Goal: Task Accomplishment & Management: Use online tool/utility

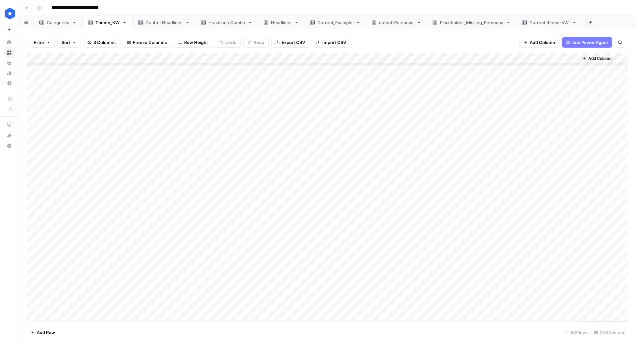
scroll to position [317, 0]
click at [79, 143] on div "Add Column" at bounding box center [327, 187] width 601 height 269
drag, startPoint x: 74, startPoint y: 149, endPoint x: 50, endPoint y: 148, distance: 23.9
click at [50, 148] on textarea "**********" at bounding box center [93, 146] width 111 height 9
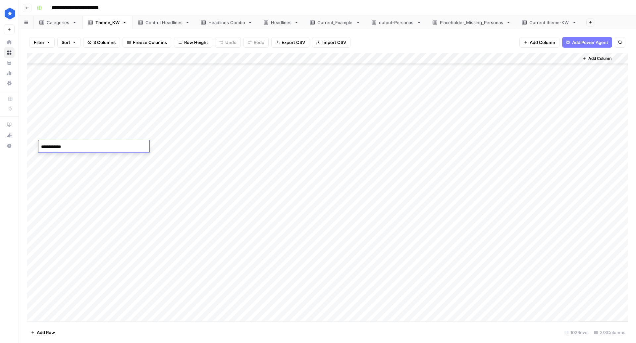
click at [195, 249] on div "Add Column" at bounding box center [327, 187] width 601 height 269
click at [72, 225] on div "Add Column" at bounding box center [327, 187] width 601 height 269
click at [487, 236] on div "Add Column" at bounding box center [327, 187] width 601 height 269
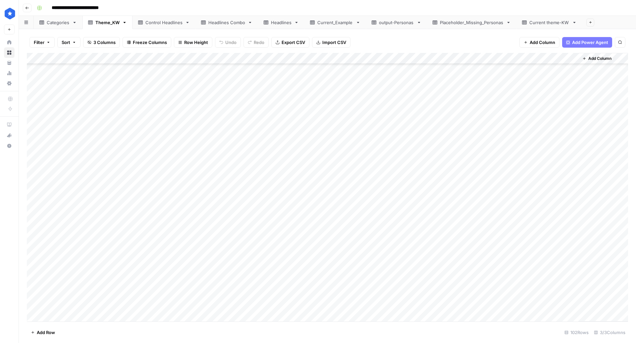
click at [60, 157] on div "Add Column" at bounding box center [327, 187] width 601 height 269
click at [64, 117] on div "Add Column" at bounding box center [327, 187] width 601 height 269
click at [69, 199] on div "Add Column" at bounding box center [327, 187] width 601 height 269
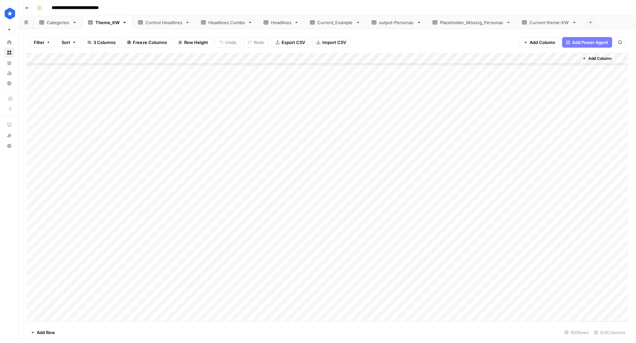
scroll to position [842, 0]
click at [63, 105] on div "Add Column" at bounding box center [327, 187] width 601 height 269
click at [71, 179] on div "Add Column" at bounding box center [327, 187] width 601 height 269
click at [77, 182] on div "Add Column" at bounding box center [327, 187] width 601 height 269
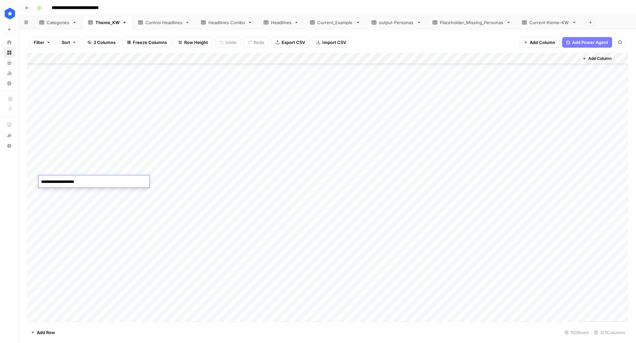
click at [77, 182] on textarea "**********" at bounding box center [93, 182] width 111 height 9
type textarea "**********"
click at [77, 193] on div "Add Column" at bounding box center [327, 187] width 601 height 269
click at [77, 193] on textarea "**********" at bounding box center [93, 193] width 111 height 9
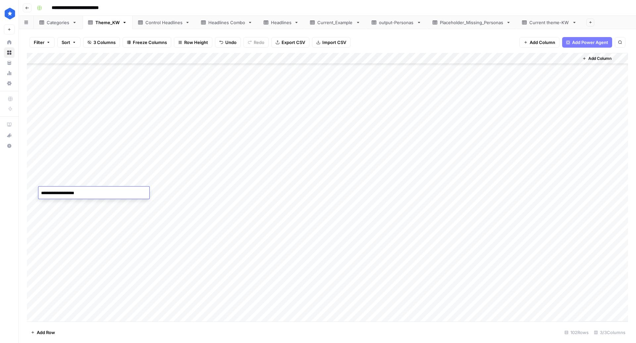
click at [77, 193] on textarea "**********" at bounding box center [93, 193] width 111 height 9
type textarea "**********"
click at [77, 204] on div "Add Column" at bounding box center [327, 187] width 601 height 269
click at [77, 204] on textarea "**********" at bounding box center [93, 204] width 111 height 9
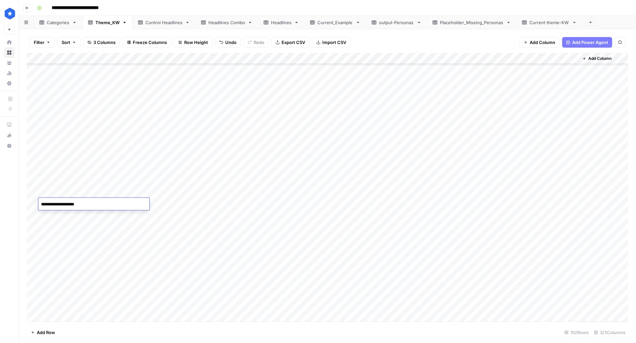
click at [77, 204] on textarea "**********" at bounding box center [93, 204] width 111 height 9
type textarea "**********"
click at [75, 217] on div "Add Column" at bounding box center [327, 187] width 601 height 269
click at [75, 217] on textarea "**********" at bounding box center [93, 215] width 111 height 9
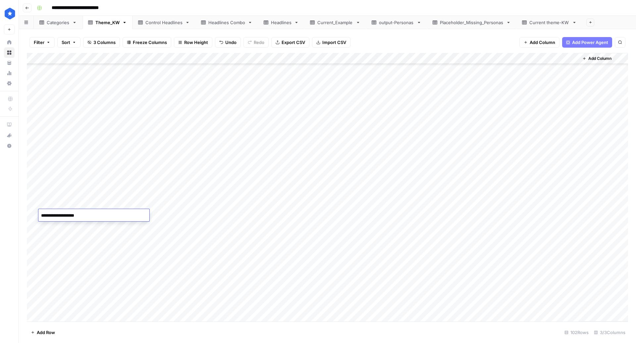
click at [76, 217] on textarea "**********" at bounding box center [93, 215] width 111 height 9
type textarea "**********"
click at [72, 229] on div "Add Column" at bounding box center [327, 187] width 601 height 269
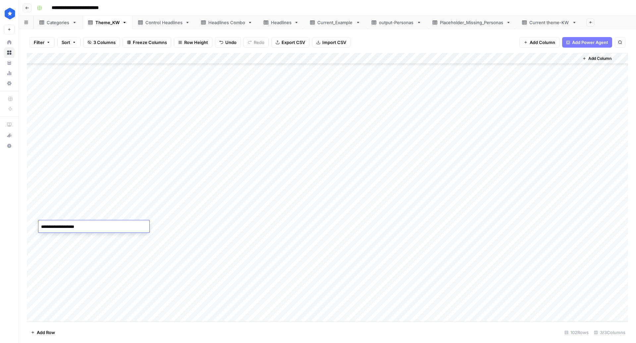
click at [74, 226] on textarea "**********" at bounding box center [93, 227] width 111 height 9
type textarea "**********"
click at [82, 245] on div "Add Column" at bounding box center [327, 187] width 601 height 269
click at [67, 236] on div "Add Column" at bounding box center [327, 187] width 601 height 269
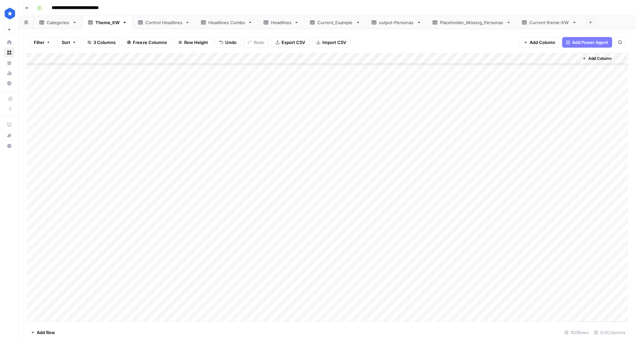
click at [124, 264] on div "Add Column" at bounding box center [327, 187] width 601 height 269
drag, startPoint x: 72, startPoint y: 236, endPoint x: 72, endPoint y: 241, distance: 4.6
click at [72, 241] on div "Add Column" at bounding box center [327, 187] width 601 height 269
click at [72, 221] on div "Add Column" at bounding box center [327, 187] width 601 height 269
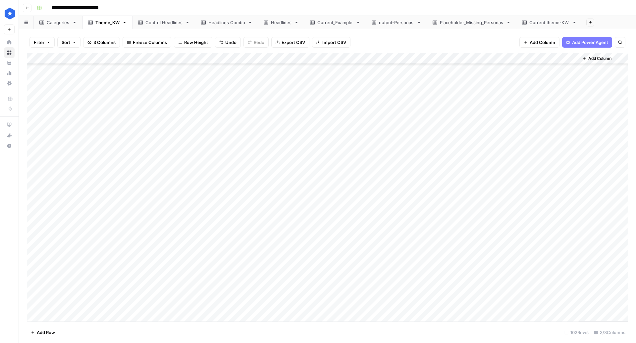
scroll to position [95, 0]
click at [451, 26] on link "Placeholder_Missing_Personas" at bounding box center [471, 22] width 89 height 13
click at [105, 21] on div "Theme_KW" at bounding box center [107, 22] width 24 height 7
click at [472, 23] on div "Placeholder_Missing_Personas" at bounding box center [472, 22] width 64 height 7
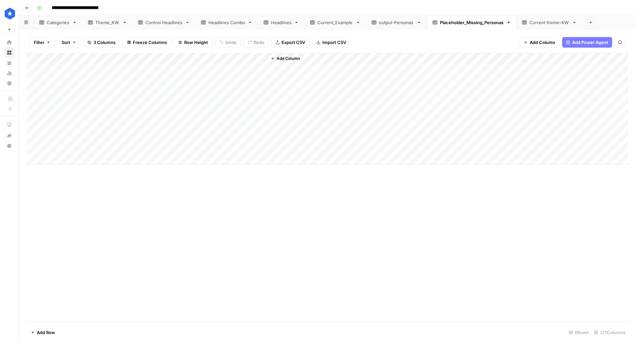
click at [553, 27] on link "Current theme-KW" at bounding box center [549, 22] width 66 height 13
click at [480, 24] on div "Placeholder_Missing_Personas" at bounding box center [472, 22] width 64 height 7
click at [590, 24] on icon "button" at bounding box center [590, 23] width 4 height 4
click at [544, 44] on span "Blank" at bounding box center [560, 45] width 49 height 7
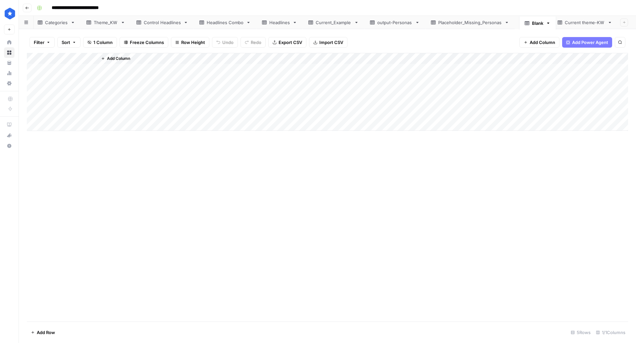
drag, startPoint x: 603, startPoint y: 23, endPoint x: 539, endPoint y: 23, distance: 63.9
click at [539, 23] on div "Categories Theme_KW Control Headlines Headlines Combo Headlines Current_Example…" at bounding box center [327, 22] width 617 height 13
click at [530, 21] on div "Blank" at bounding box center [533, 22] width 11 height 7
click at [530, 23] on div "Blank" at bounding box center [533, 22] width 11 height 7
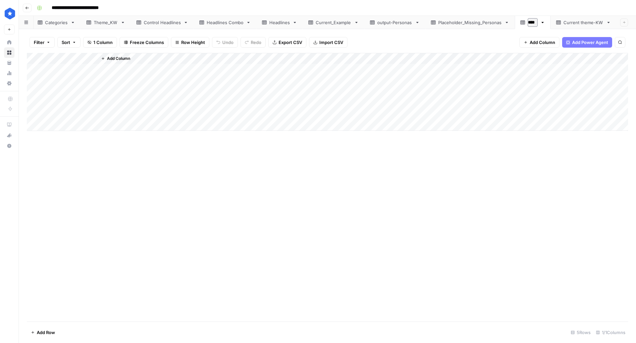
scroll to position [0, 0]
type input "*"
type input "**********"
click at [67, 69] on div "Add Column" at bounding box center [327, 92] width 601 height 78
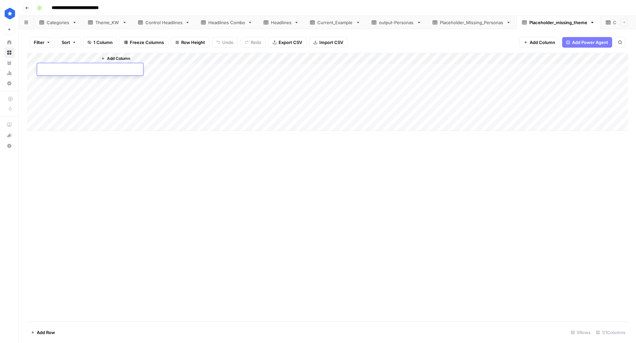
type textarea "*"
type textarea "*****"
click at [105, 25] on div "Theme_KW" at bounding box center [107, 22] width 24 height 7
click at [82, 127] on div "Add Column" at bounding box center [327, 187] width 601 height 269
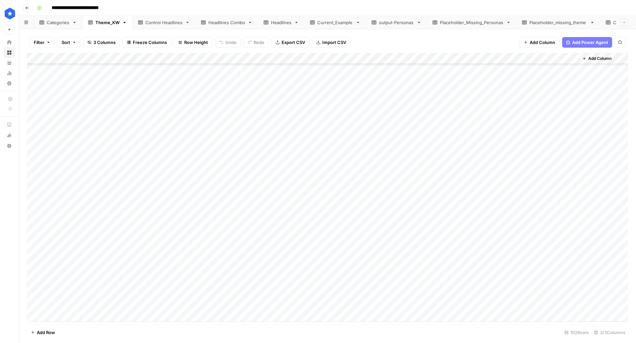
scroll to position [884, 0]
click at [287, 21] on div "Headlines" at bounding box center [281, 22] width 21 height 7
click at [162, 24] on div "Control Headlines" at bounding box center [163, 22] width 37 height 7
click at [98, 24] on div "Theme_KW" at bounding box center [107, 22] width 24 height 7
click at [277, 22] on div "Headlines" at bounding box center [281, 22] width 21 height 7
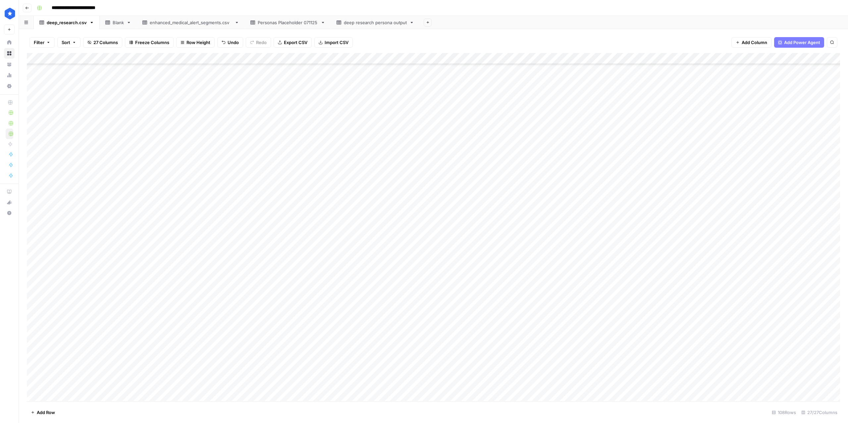
scroll to position [283, 0]
click at [69, 122] on div "Add Column" at bounding box center [433, 227] width 813 height 348
click at [54, 133] on div "Add Column" at bounding box center [433, 227] width 813 height 348
click at [57, 149] on div "Add Column" at bounding box center [433, 227] width 813 height 348
click at [282, 219] on div "Add Column" at bounding box center [433, 227] width 813 height 348
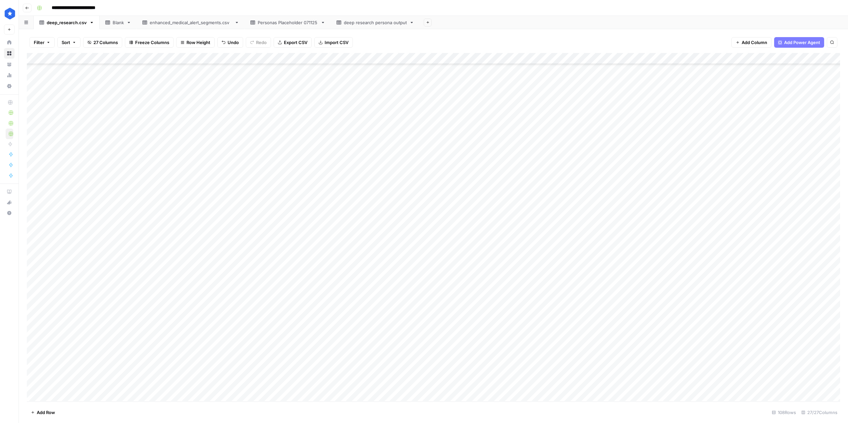
drag, startPoint x: 56, startPoint y: 372, endPoint x: 56, endPoint y: 391, distance: 18.9
click at [56, 391] on div "Add Column" at bounding box center [433, 227] width 813 height 348
click at [63, 369] on div "Add Column" at bounding box center [433, 227] width 813 height 348
click at [69, 393] on div "Add Column" at bounding box center [433, 227] width 813 height 348
click at [58, 372] on div "Add Column" at bounding box center [433, 227] width 813 height 348
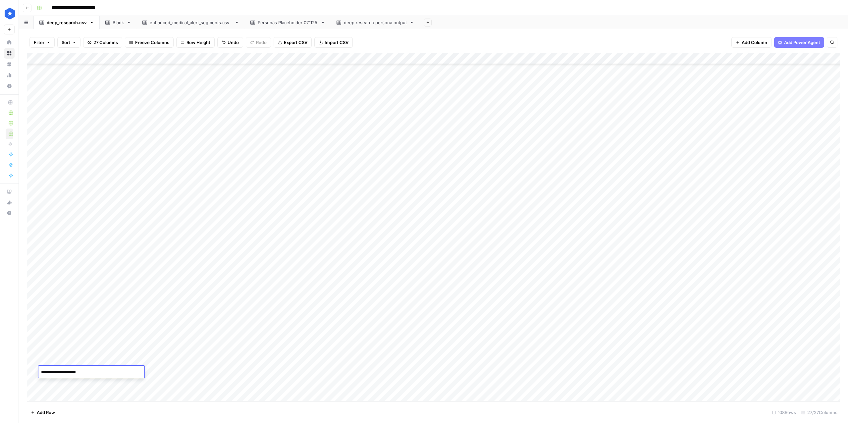
type textarea "**********"
drag, startPoint x: 118, startPoint y: 152, endPoint x: 118, endPoint y: 174, distance: 21.5
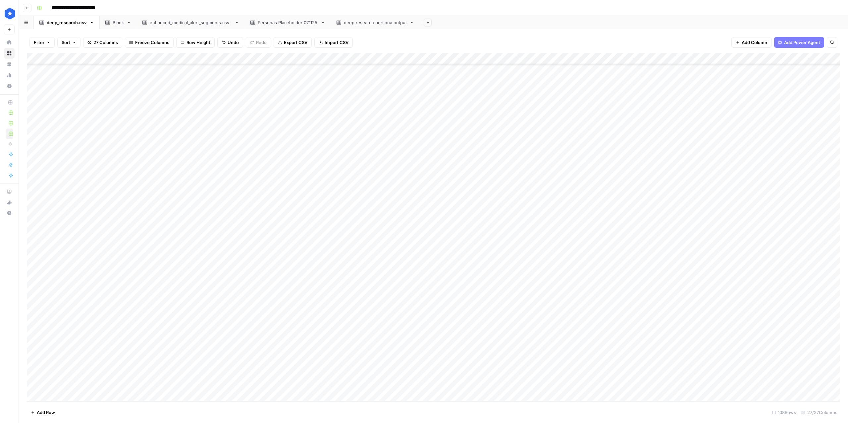
click at [118, 174] on div "Add Column" at bounding box center [433, 227] width 813 height 348
click at [236, 253] on div "Add Column" at bounding box center [433, 227] width 813 height 348
click at [184, 196] on div "Add Column" at bounding box center [433, 227] width 813 height 348
click at [134, 154] on div "Add Column" at bounding box center [433, 227] width 813 height 348
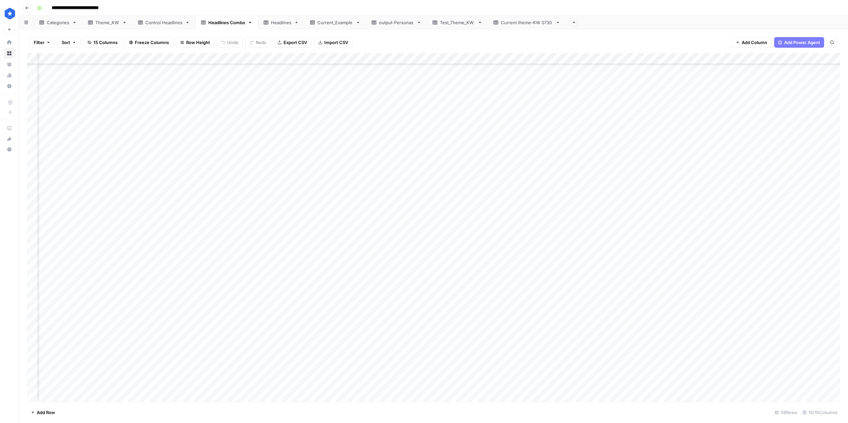
scroll to position [338, 418]
click at [56, 165] on div "Add Column" at bounding box center [433, 227] width 813 height 348
click at [52, 144] on div "Add Column" at bounding box center [433, 227] width 813 height 348
click at [56, 148] on div "Add Column" at bounding box center [433, 227] width 813 height 348
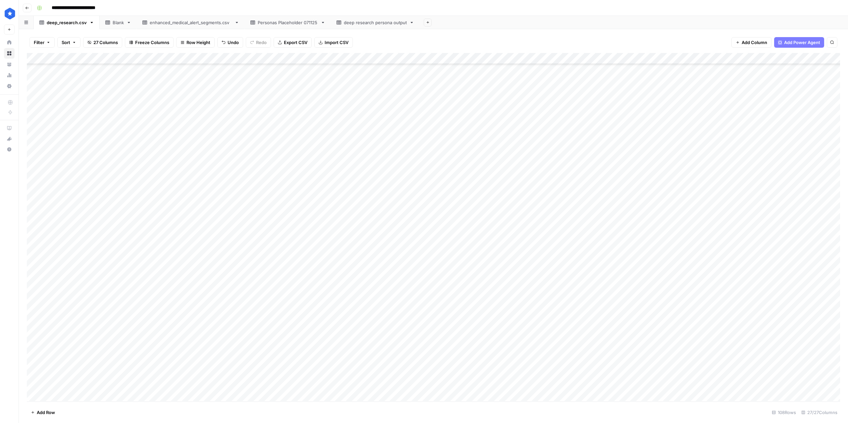
click at [50, 163] on div "Add Column" at bounding box center [433, 227] width 813 height 348
click at [278, 239] on div "Add Column" at bounding box center [433, 227] width 813 height 348
click at [65, 222] on div "Add Column" at bounding box center [433, 227] width 813 height 348
click at [60, 235] on div "Add Column" at bounding box center [433, 227] width 813 height 348
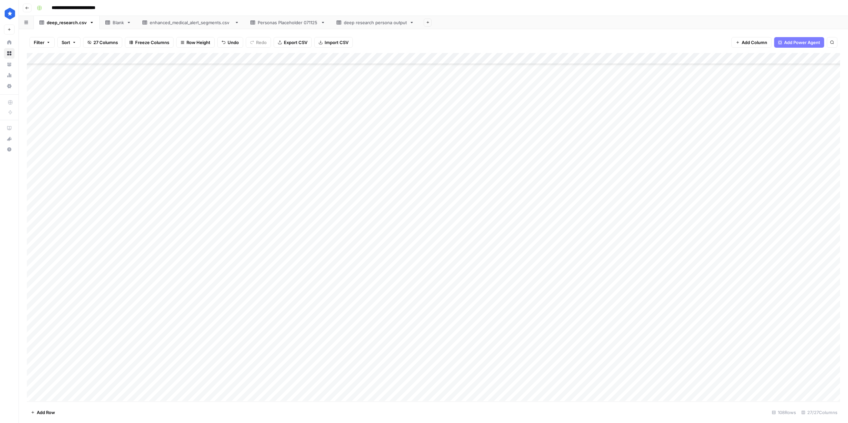
click at [58, 244] on div "Add Column" at bounding box center [433, 227] width 813 height 348
click at [60, 266] on div "Add Column" at bounding box center [433, 227] width 813 height 348
click at [57, 274] on div "Add Column" at bounding box center [433, 227] width 813 height 348
click at [55, 289] on div "Add Column" at bounding box center [433, 227] width 813 height 348
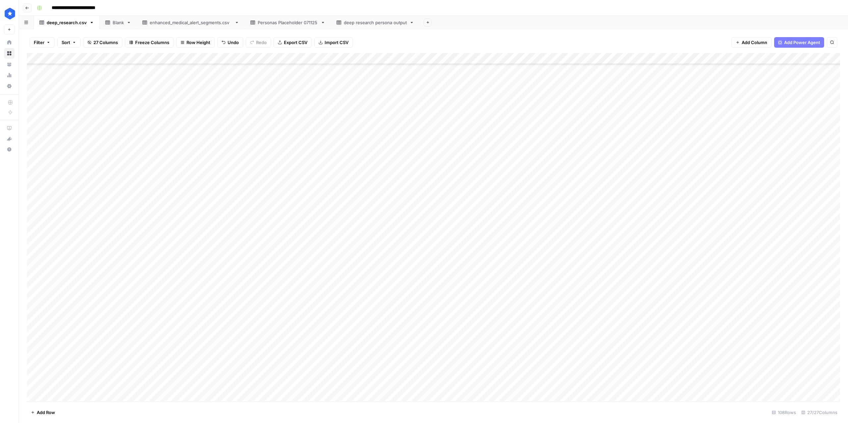
scroll to position [391, 0]
click at [63, 120] on div "Add Column" at bounding box center [433, 227] width 813 height 348
click at [61, 231] on div "Add Column" at bounding box center [433, 227] width 813 height 348
click at [55, 239] on div "Add Column" at bounding box center [433, 227] width 813 height 348
click at [51, 250] on div "Add Column" at bounding box center [433, 227] width 813 height 348
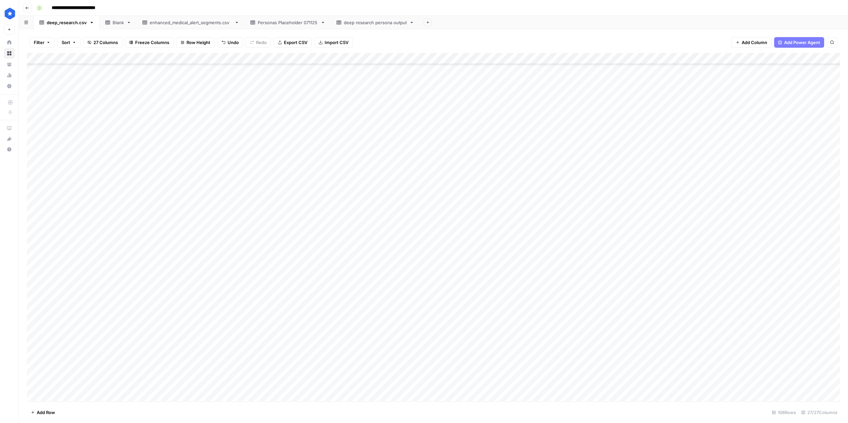
scroll to position [97, 0]
click at [68, 274] on div "Add Column" at bounding box center [433, 227] width 813 height 348
click at [64, 287] on div "Add Column" at bounding box center [433, 227] width 813 height 348
click at [56, 301] on div "Add Column" at bounding box center [433, 227] width 813 height 348
click at [254, 249] on div "Add Column" at bounding box center [433, 227] width 813 height 348
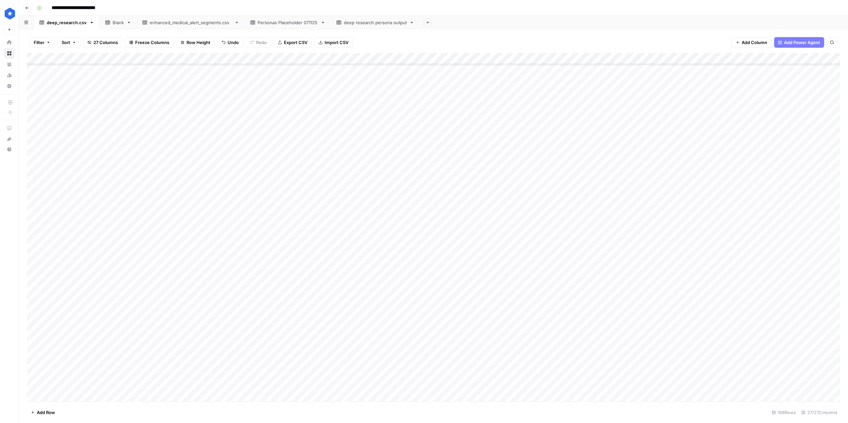
scroll to position [0, 0]
click at [70, 129] on div "Add Column" at bounding box center [433, 227] width 813 height 348
click at [56, 138] on div "Add Column" at bounding box center [433, 227] width 813 height 348
click at [64, 149] on div "Add Column" at bounding box center [433, 227] width 813 height 348
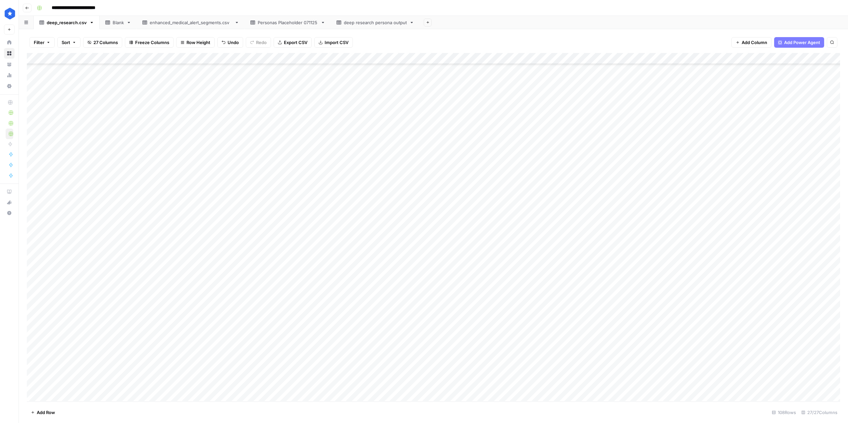
click at [146, 165] on div "Add Column" at bounding box center [433, 227] width 813 height 348
drag, startPoint x: 120, startPoint y: 128, endPoint x: 120, endPoint y: 152, distance: 24.2
click at [120, 152] on div "Add Column" at bounding box center [433, 227] width 813 height 348
click at [586, 133] on div "Add Column" at bounding box center [433, 227] width 813 height 348
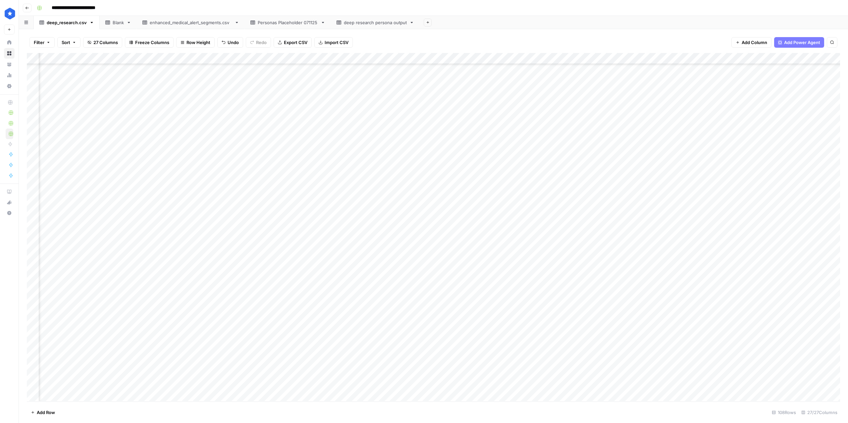
scroll to position [163, 343]
click at [604, 175] on div "Add Column" at bounding box center [433, 227] width 813 height 348
click at [519, 159] on div "Add Column" at bounding box center [433, 227] width 813 height 348
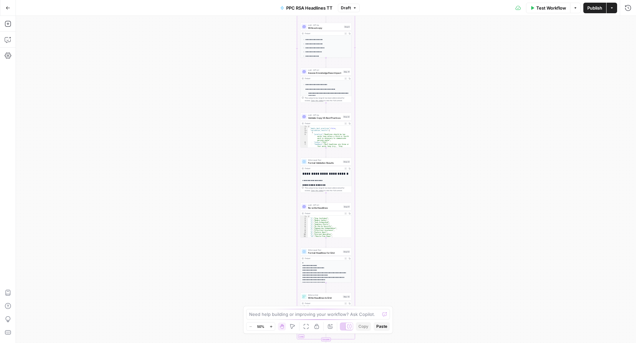
click at [549, 10] on span "Test Workflow" at bounding box center [551, 8] width 30 height 7
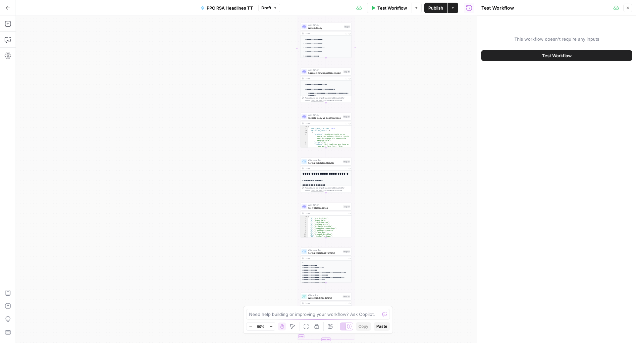
click at [540, 59] on button "Test Workflow" at bounding box center [556, 55] width 151 height 11
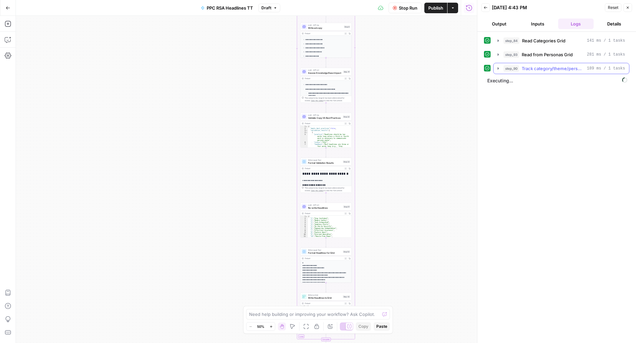
click at [556, 66] on span "Track category/theme/persona combos" at bounding box center [553, 68] width 63 height 7
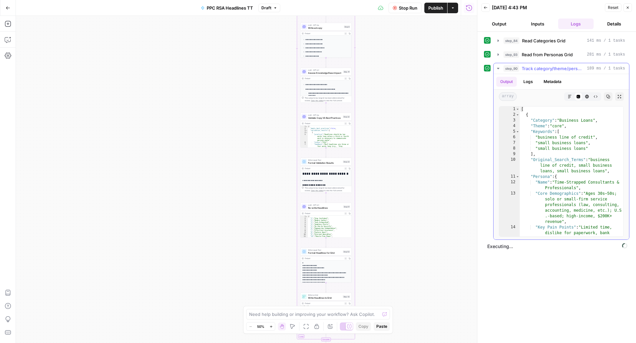
click at [556, 66] on span "Track category/theme/persona combos" at bounding box center [553, 68] width 63 height 7
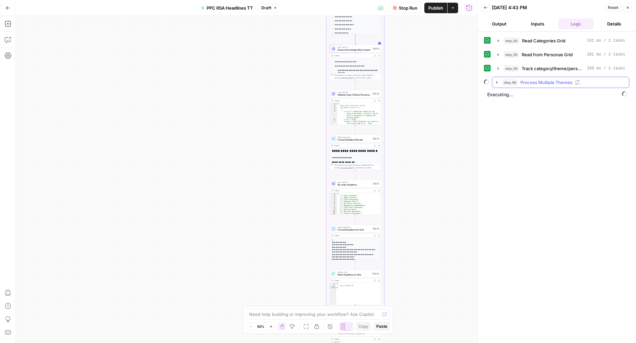
click at [540, 80] on span "Process Multiple Themes" at bounding box center [546, 82] width 52 height 7
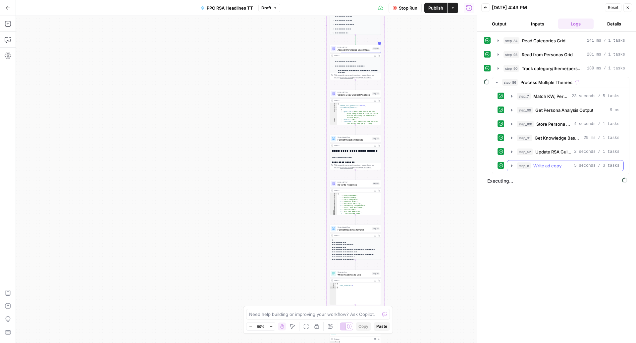
click at [541, 166] on span "Write ad copy" at bounding box center [547, 166] width 28 height 7
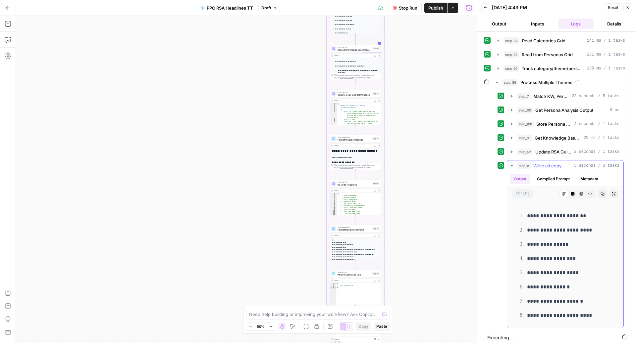
click at [541, 163] on span "Write ad copy" at bounding box center [547, 166] width 28 height 7
